Goal: Transaction & Acquisition: Purchase product/service

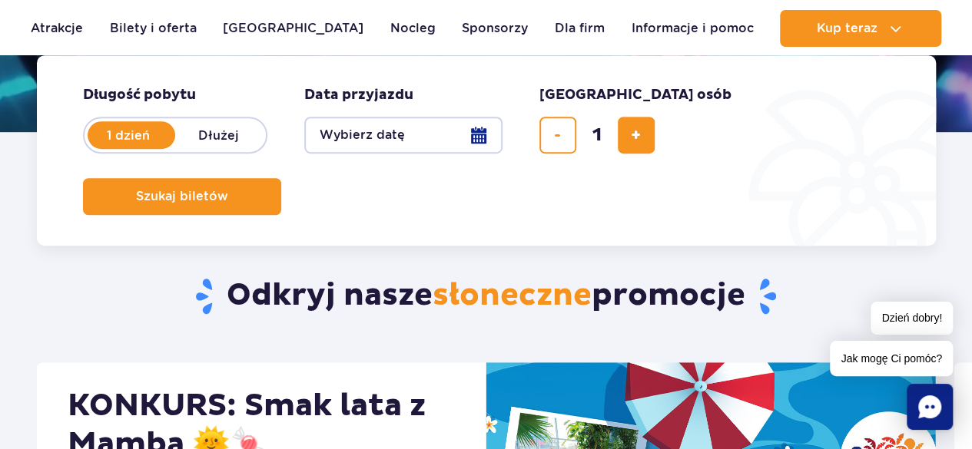
click at [328, 133] on button "Wybierz datę" at bounding box center [403, 135] width 198 height 37
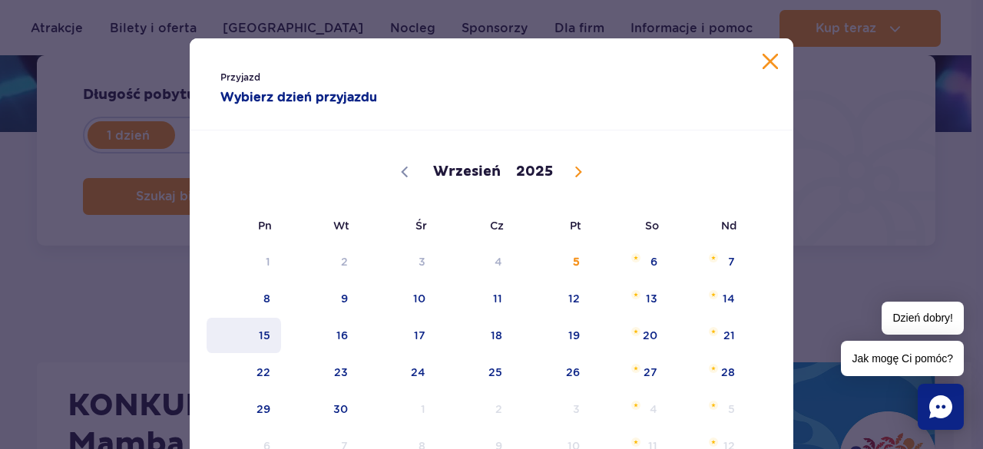
click at [267, 337] on span "15" at bounding box center [244, 335] width 78 height 35
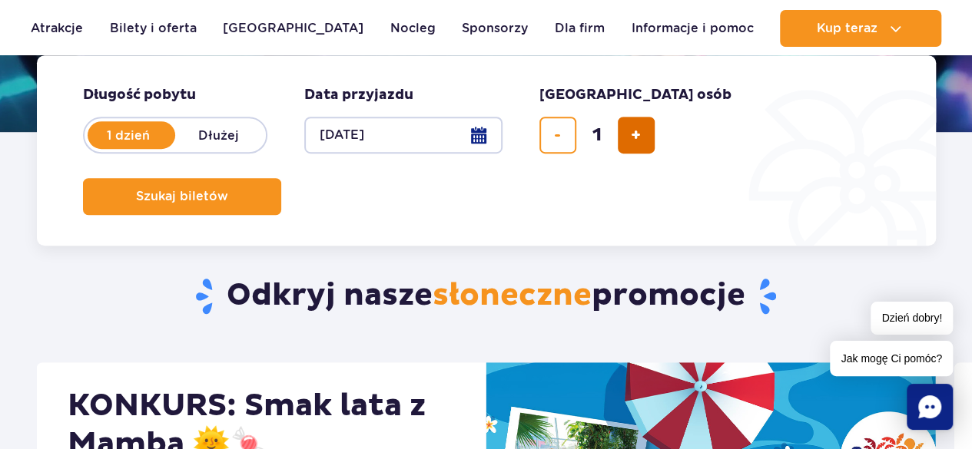
click at [636, 135] on span "dodaj bilet" at bounding box center [636, 135] width 10 height 0
type input "2"
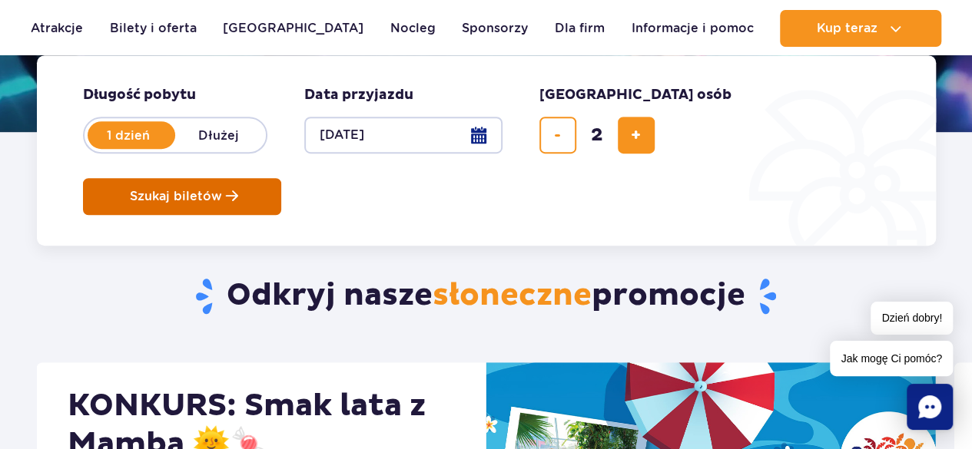
click at [281, 178] on button "Szukaj biletów" at bounding box center [182, 196] width 198 height 37
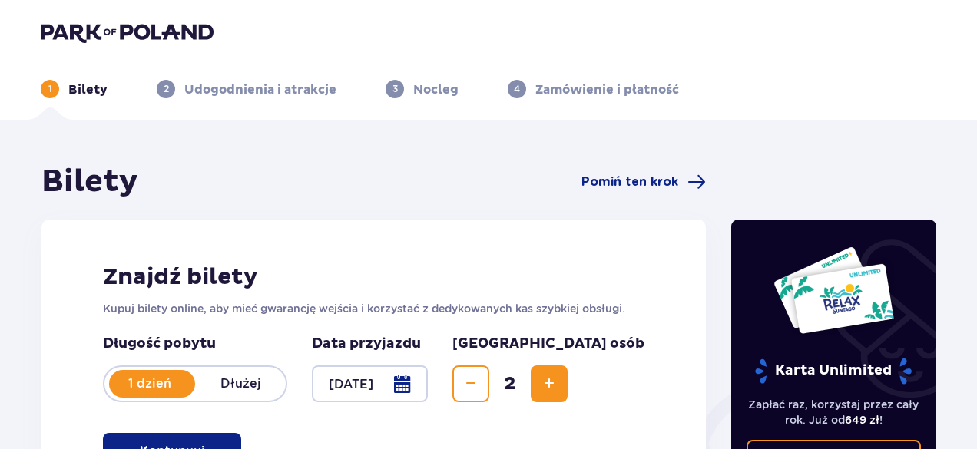
scroll to position [211, 0]
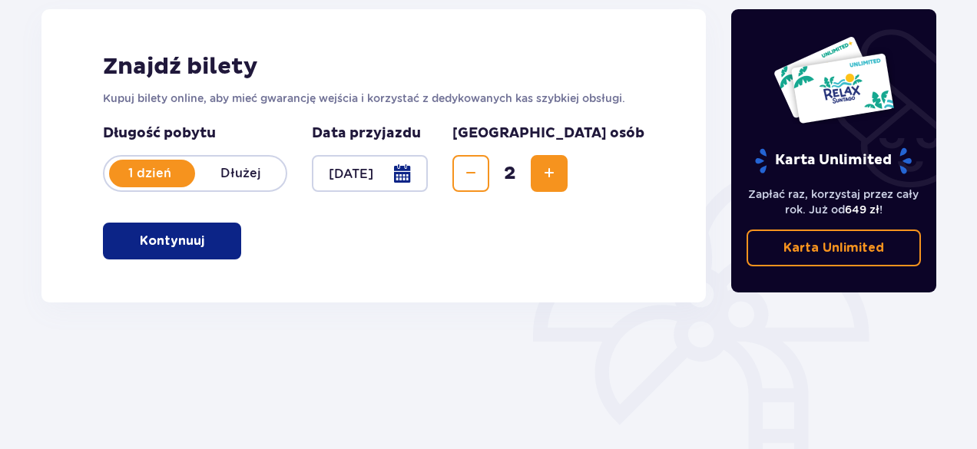
click at [221, 249] on button "Kontynuuj" at bounding box center [172, 241] width 138 height 37
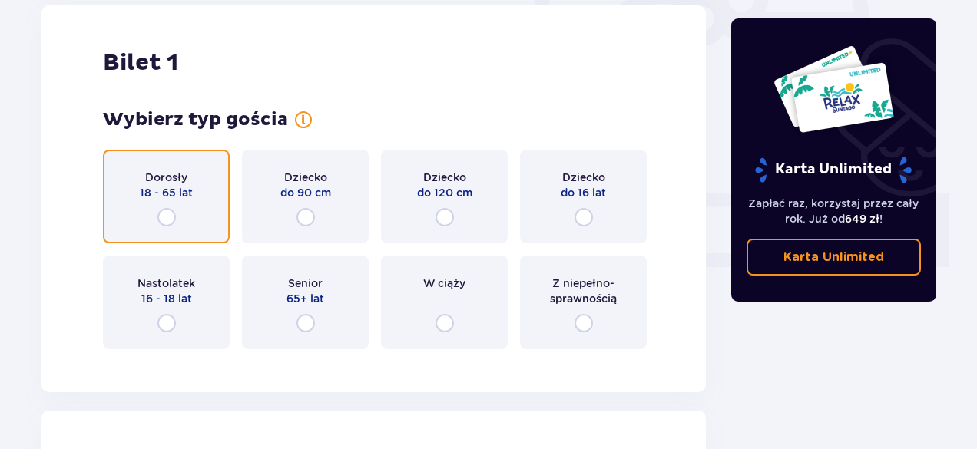
click at [174, 212] on input "radio" at bounding box center [167, 217] width 18 height 18
radio input "true"
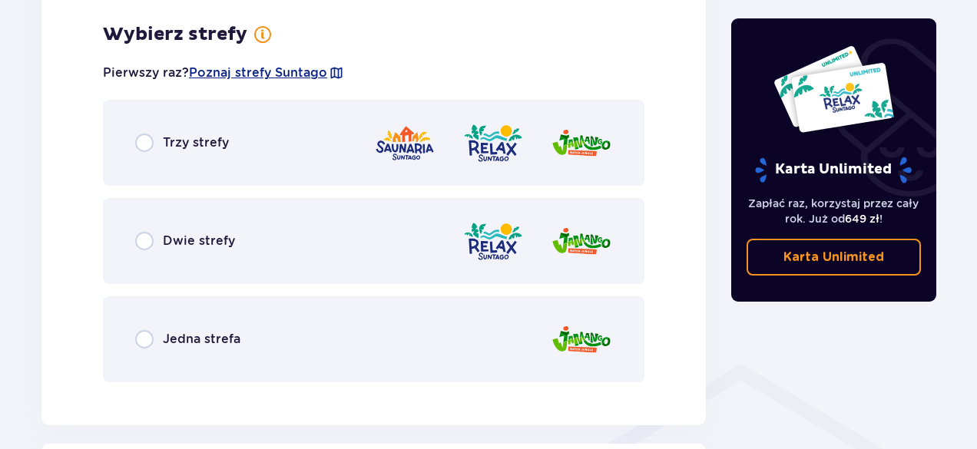
scroll to position [888, 0]
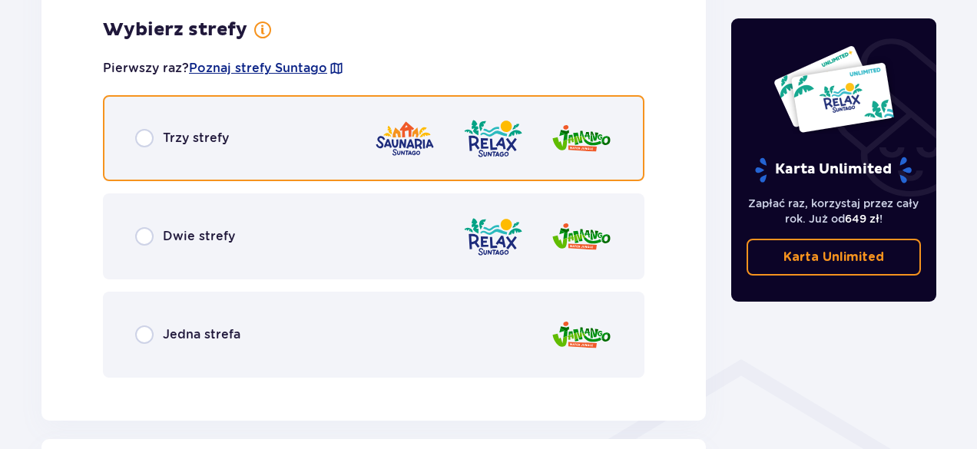
click at [142, 144] on input "radio" at bounding box center [144, 138] width 18 height 18
radio input "true"
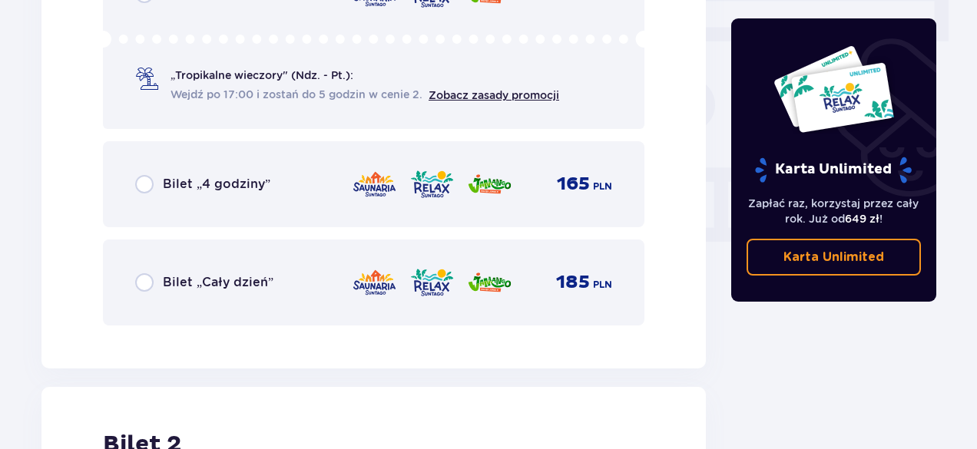
scroll to position [1385, 0]
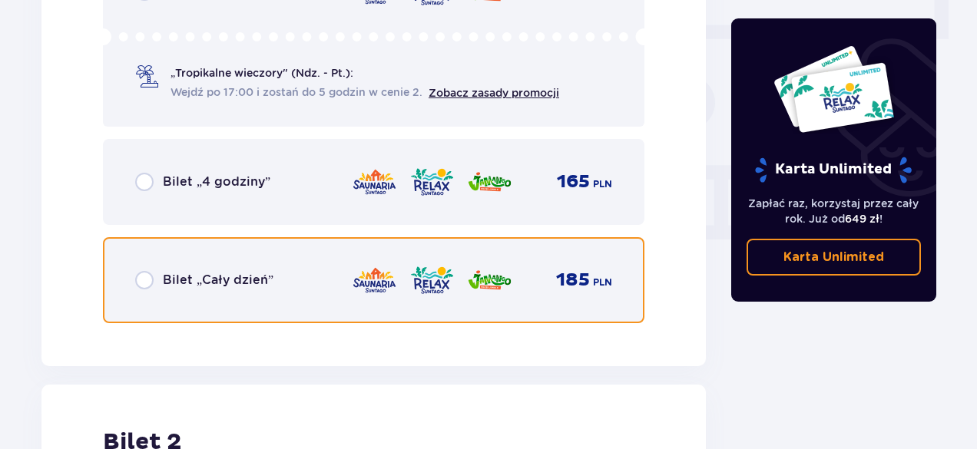
click at [142, 283] on input "radio" at bounding box center [144, 280] width 18 height 18
radio input "true"
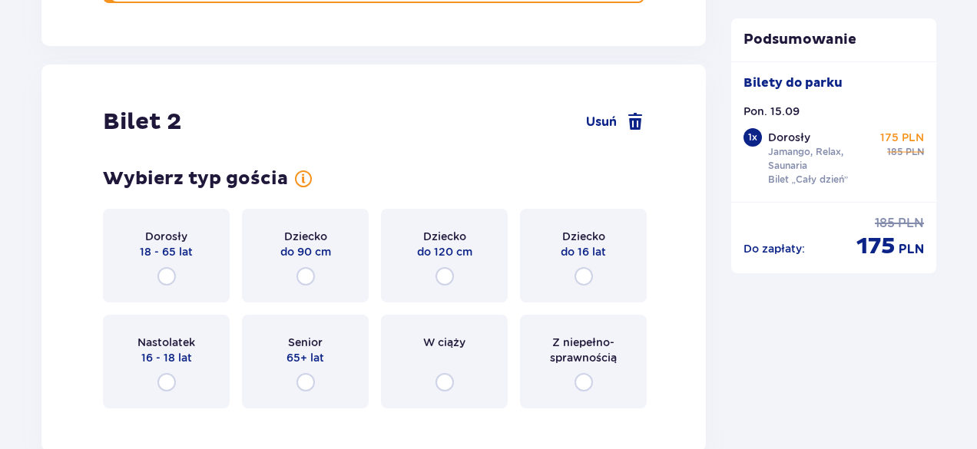
scroll to position [1751, 0]
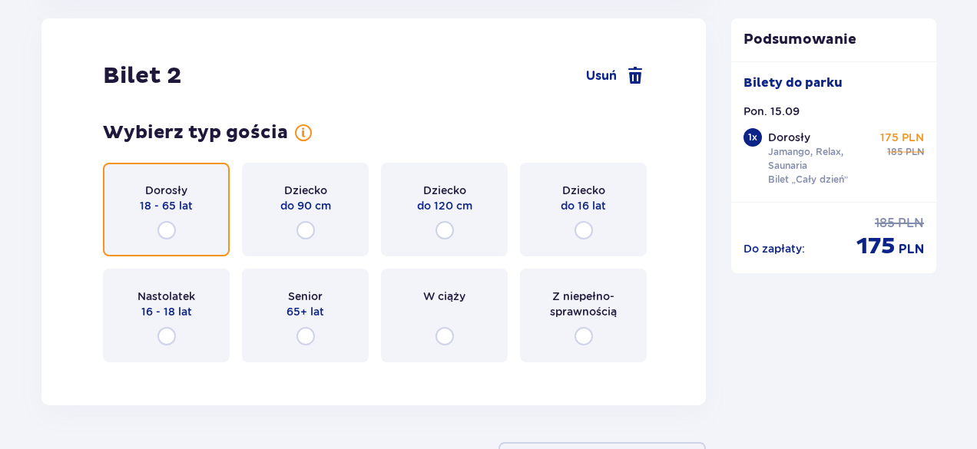
click at [164, 230] on input "radio" at bounding box center [167, 230] width 18 height 18
radio input "true"
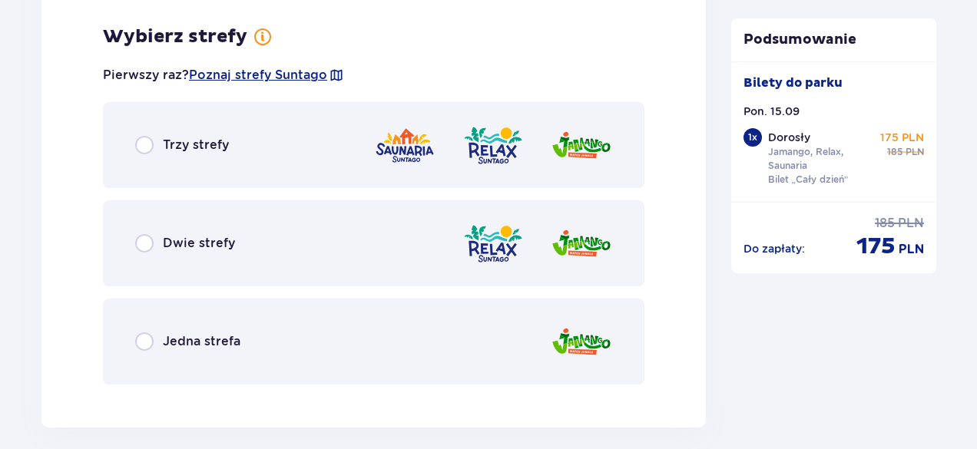
scroll to position [2126, 0]
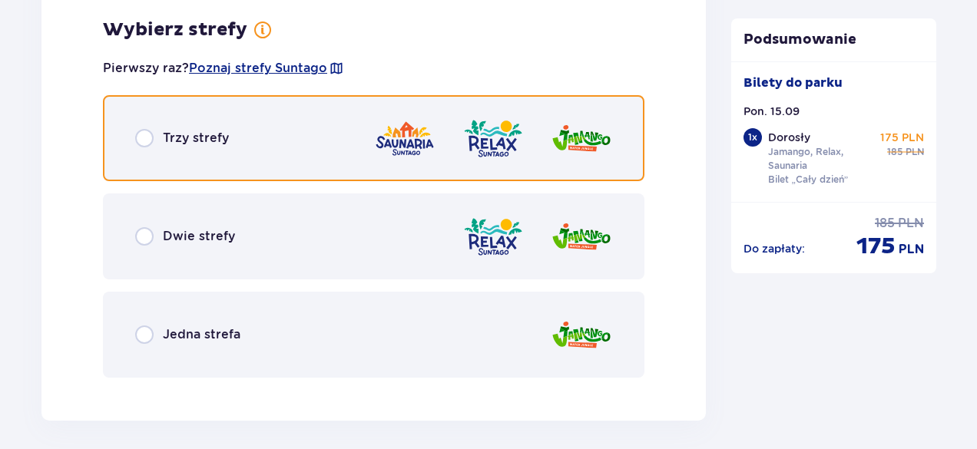
click at [142, 133] on input "radio" at bounding box center [144, 138] width 18 height 18
radio input "true"
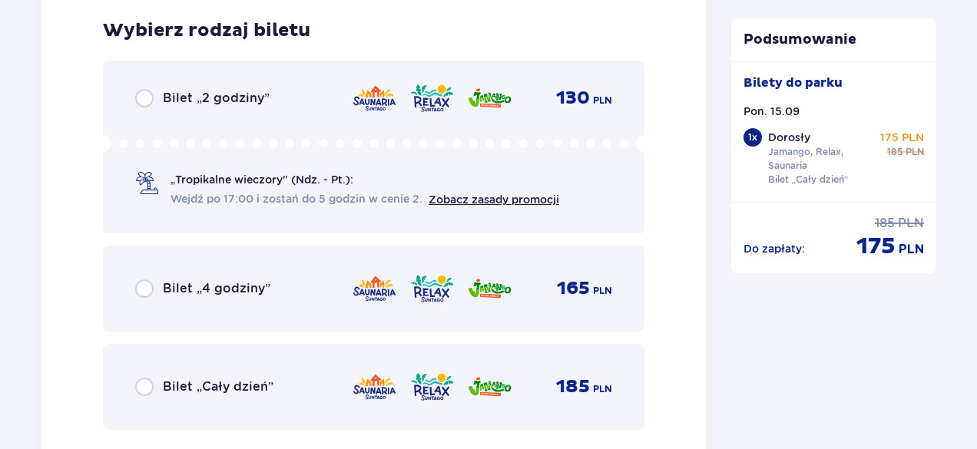
scroll to position [2516, 0]
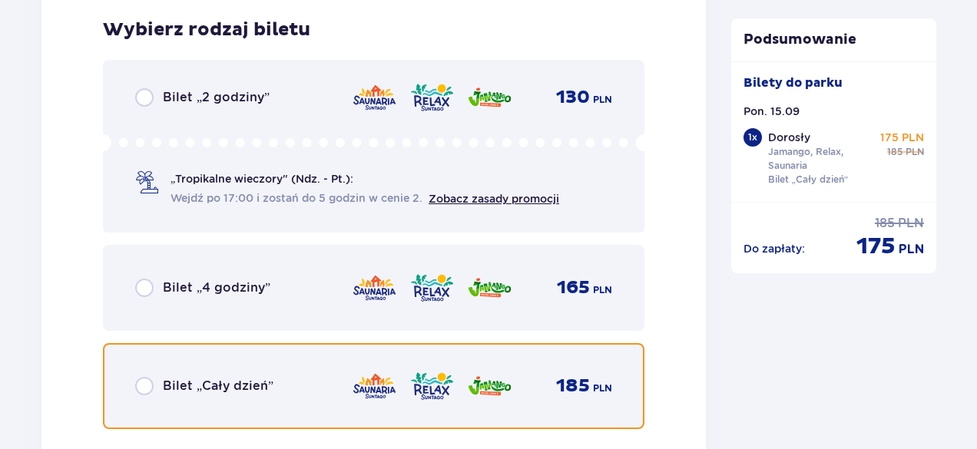
click at [147, 381] on input "radio" at bounding box center [144, 386] width 18 height 18
radio input "true"
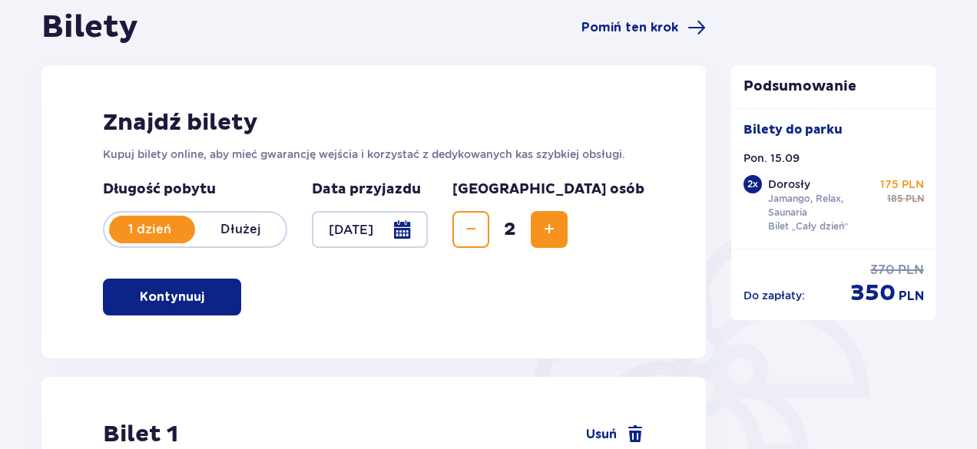
scroll to position [0, 0]
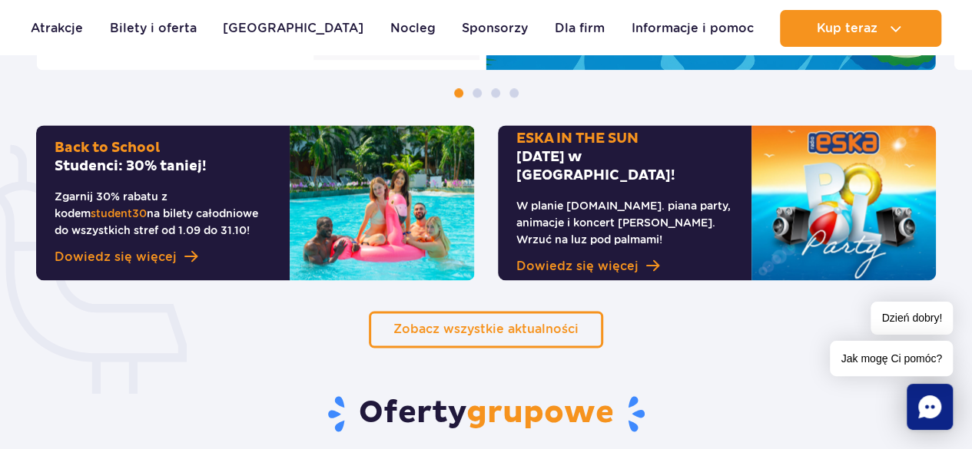
scroll to position [990, 0]
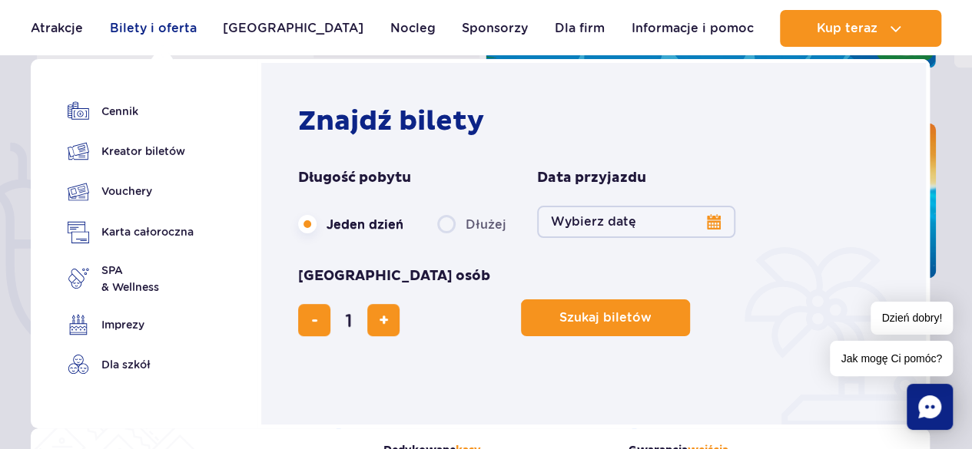
click at [180, 27] on link "Bilety i oferta" at bounding box center [153, 28] width 87 height 37
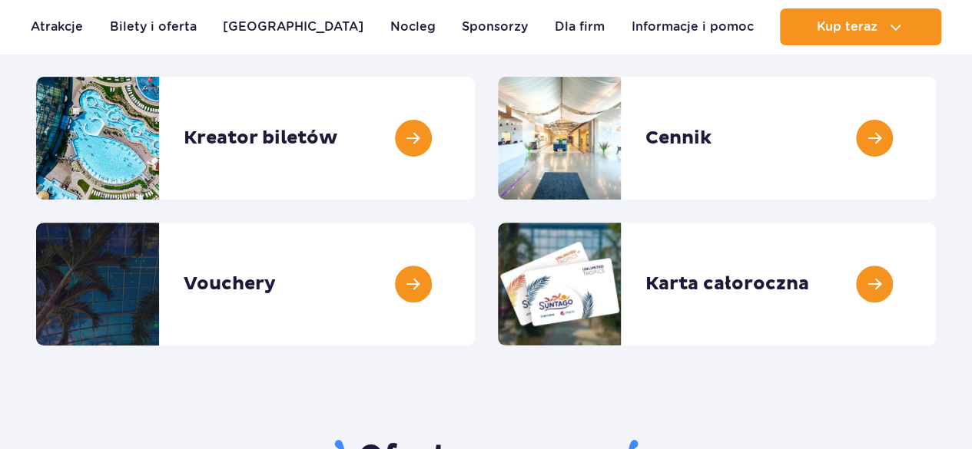
scroll to position [224, 0]
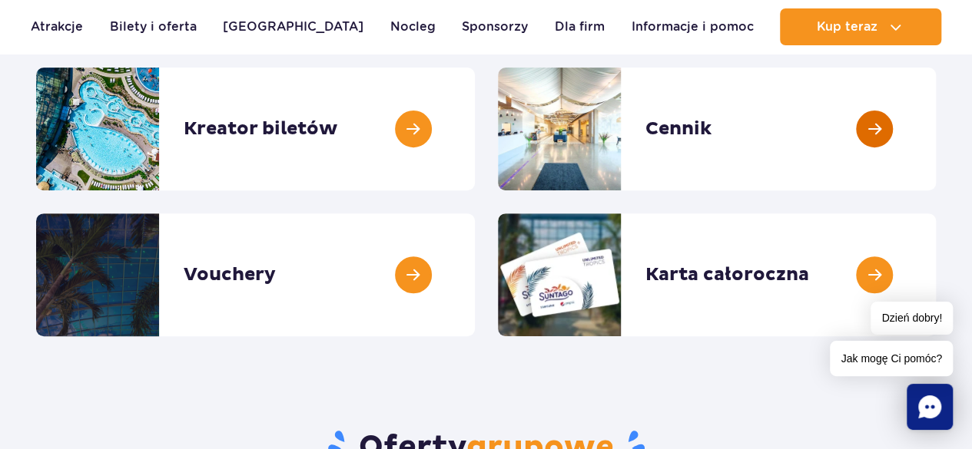
click at [936, 101] on link at bounding box center [936, 129] width 0 height 123
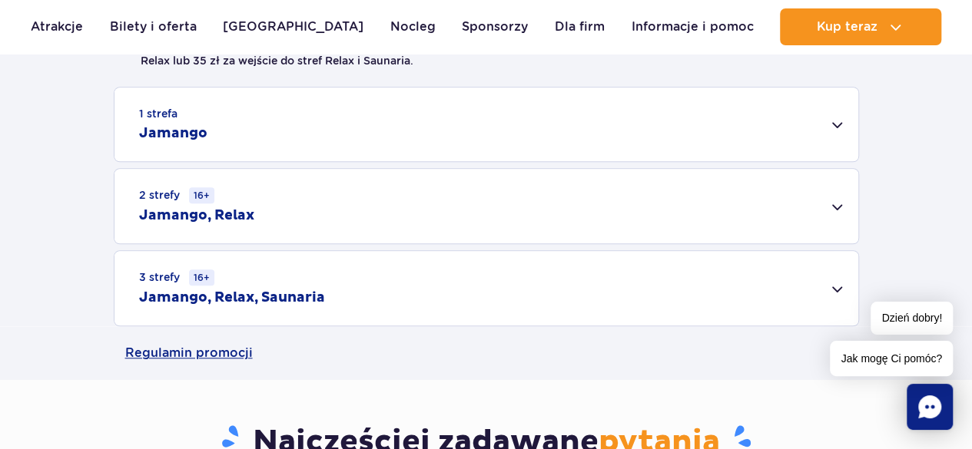
scroll to position [517, 0]
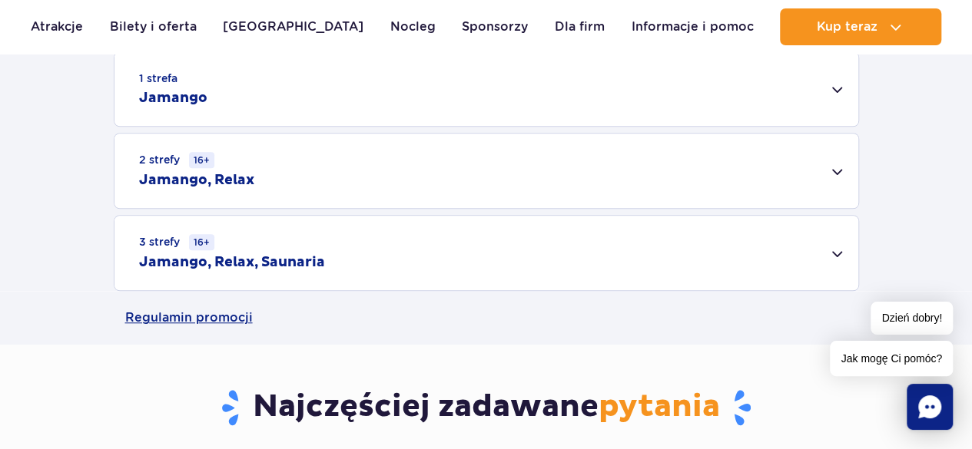
click at [501, 235] on div "3 strefy 16+ Jamango, Relax, Saunaria" at bounding box center [486, 253] width 744 height 75
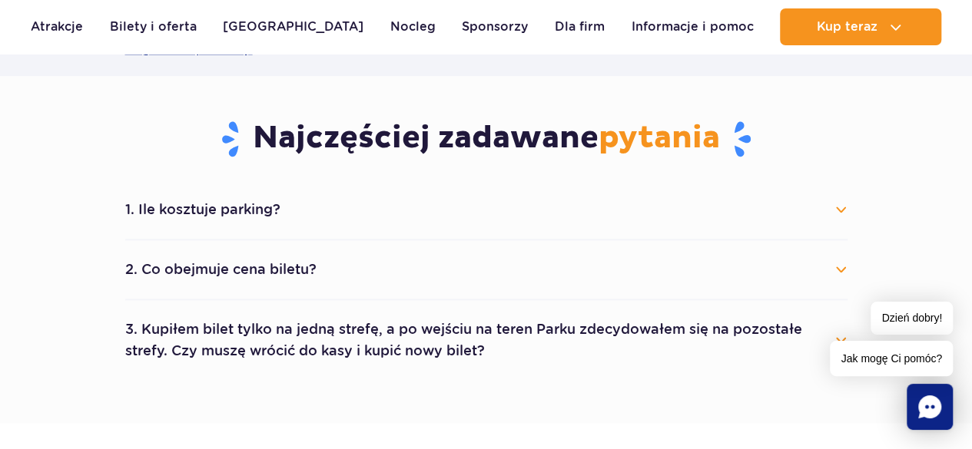
scroll to position [994, 0]
click at [261, 227] on li "1. Ile kosztuje parking? Parking kosztuje 25 zł za każdy rozpoczęty dzień kalen…" at bounding box center [486, 210] width 722 height 60
click at [240, 211] on button "1. Ile kosztuje parking?" at bounding box center [486, 209] width 722 height 34
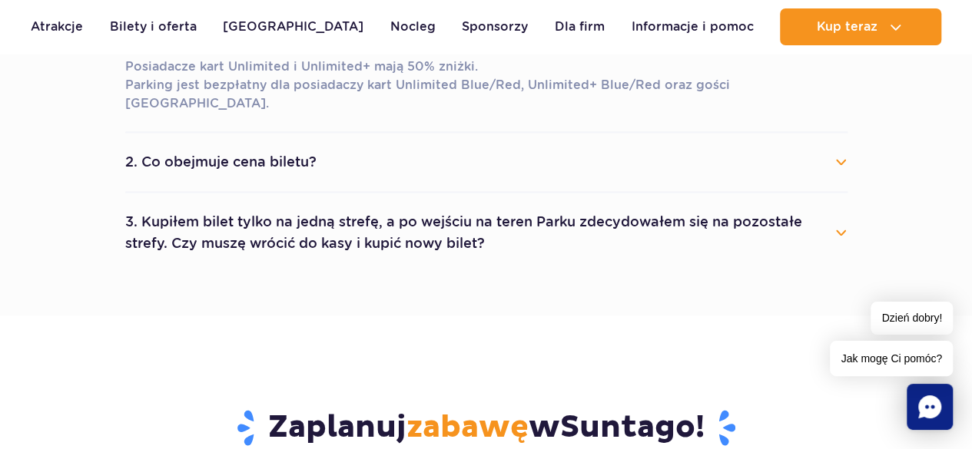
scroll to position [1186, 0]
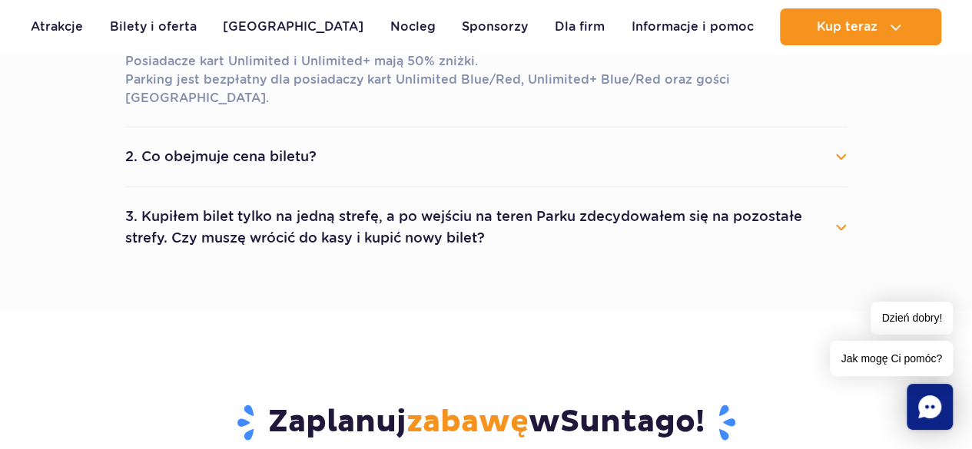
click at [240, 211] on button "3. Kupiłem bilet tylko na jedną strefę, a po wejściu na teren Parku zdecydowałe…" at bounding box center [486, 227] width 722 height 55
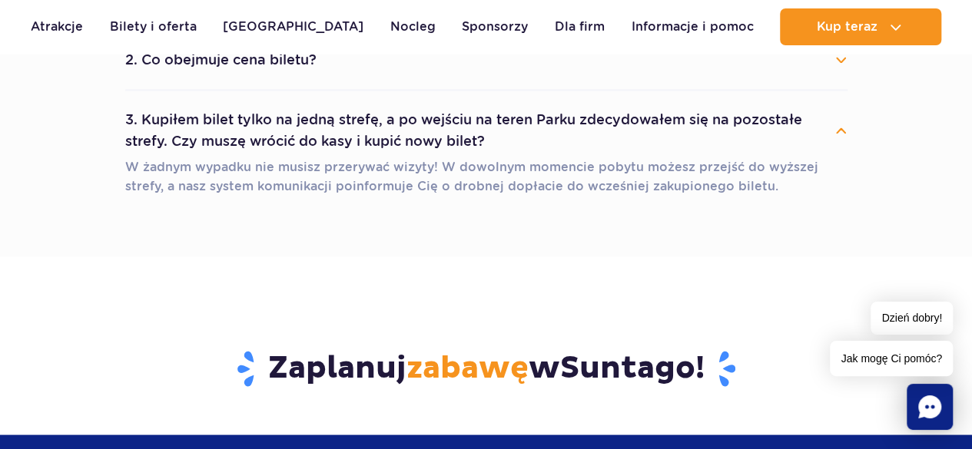
scroll to position [1133, 0]
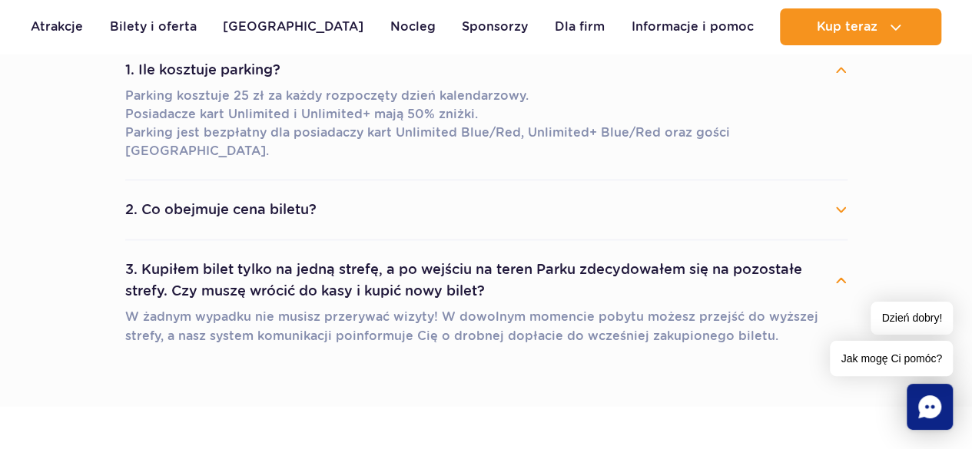
click at [180, 193] on button "2. Co obejmuje cena biletu?" at bounding box center [486, 210] width 722 height 34
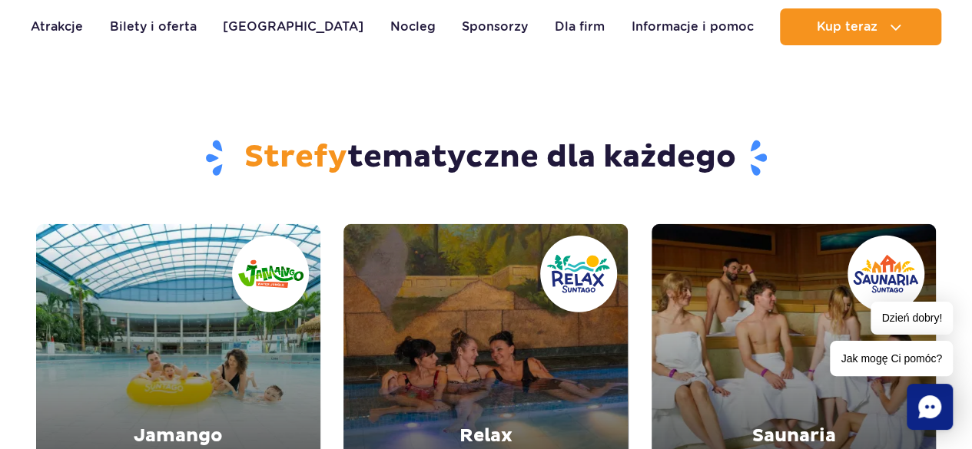
scroll to position [2006, 0]
